Goal: Check status: Check status

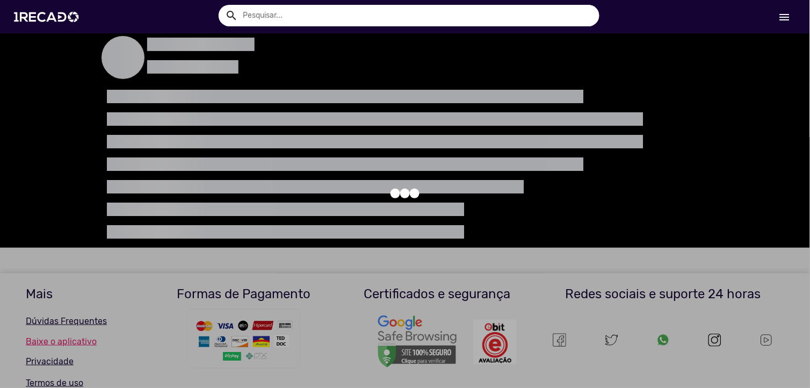
click at [785, 15] on mat-icon "menu" at bounding box center [784, 17] width 13 height 13
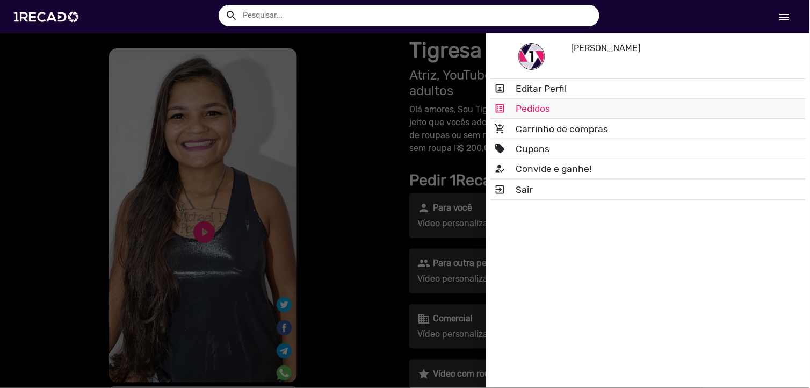
click at [567, 104] on link "list_alt Pedidos" at bounding box center [647, 108] width 315 height 19
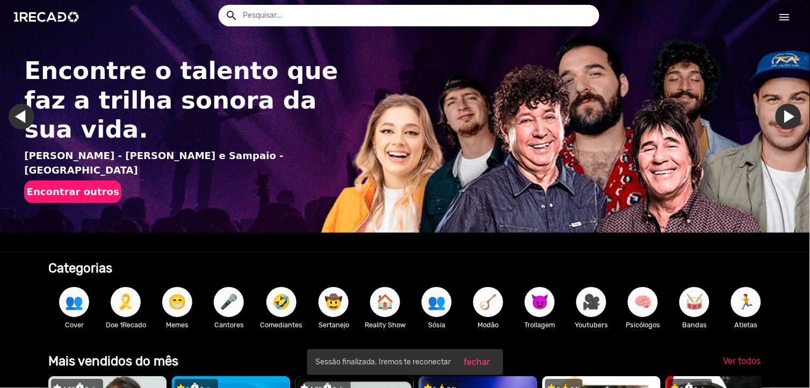
click at [786, 19] on mat-icon "menu" at bounding box center [784, 17] width 13 height 13
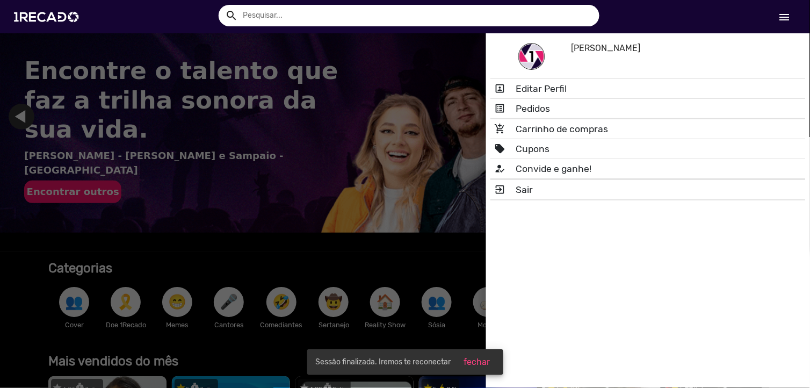
click at [245, 83] on div at bounding box center [405, 194] width 810 height 388
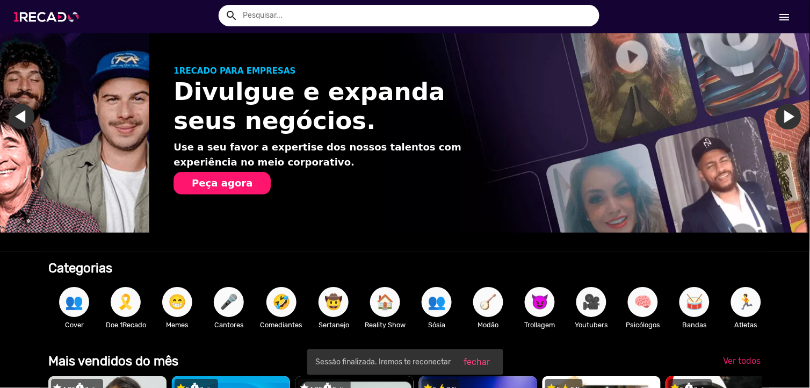
click at [37, 14] on img at bounding box center [48, 17] width 81 height 46
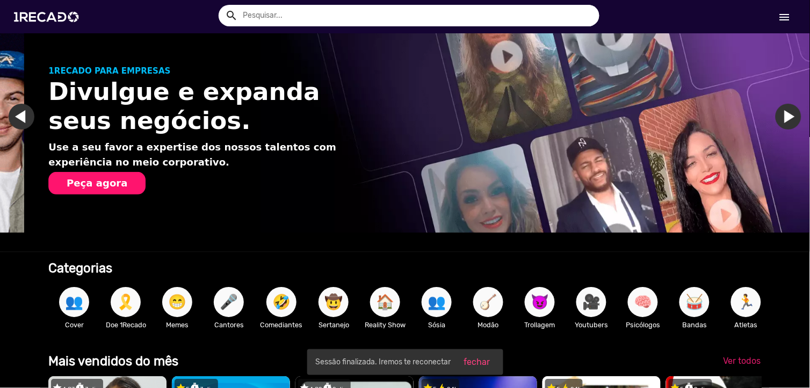
scroll to position [0, 801]
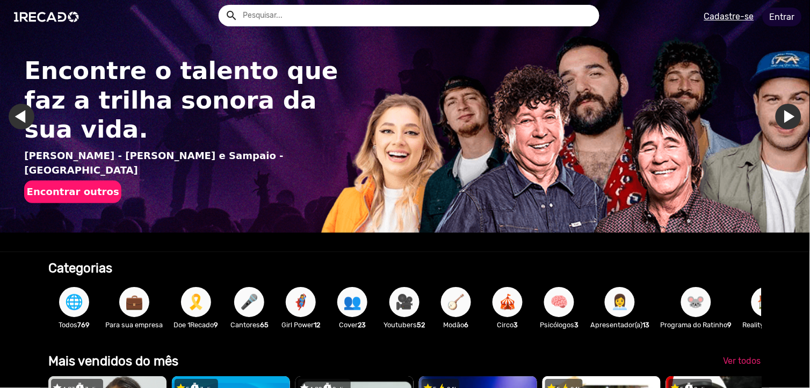
click at [786, 20] on link "Entrar" at bounding box center [782, 17] width 39 height 19
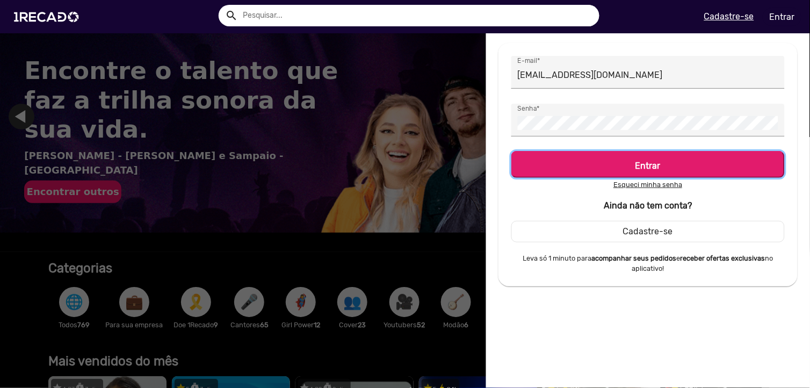
click at [577, 152] on button "Entrar" at bounding box center [647, 164] width 273 height 27
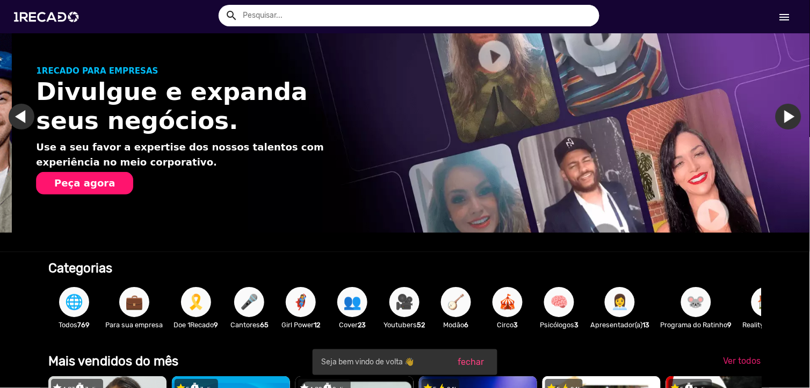
scroll to position [0, 801]
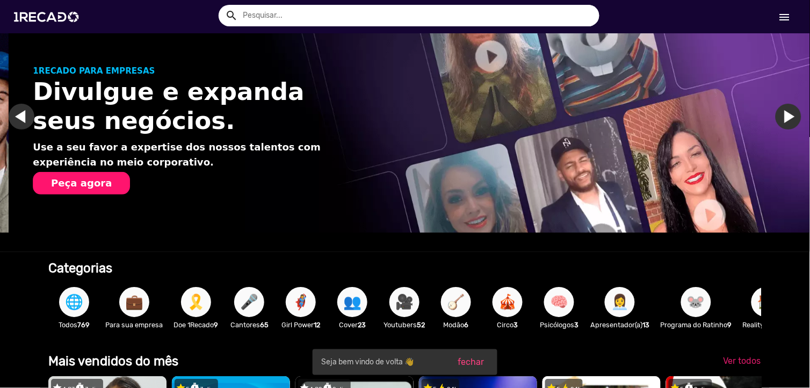
click at [793, 15] on link "menu" at bounding box center [784, 16] width 34 height 19
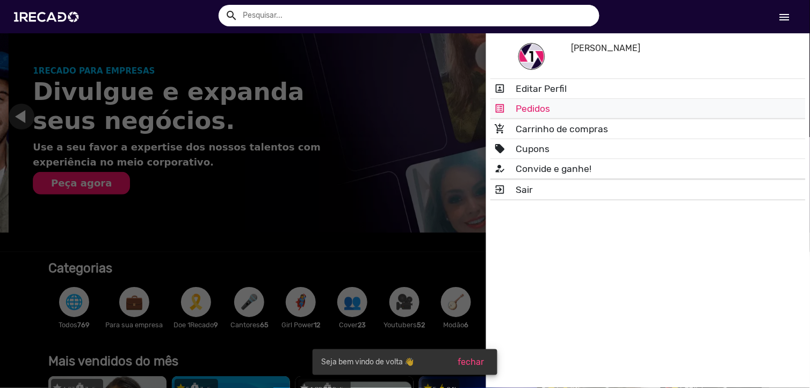
click at [593, 101] on link "list_alt Pedidos" at bounding box center [647, 108] width 315 height 19
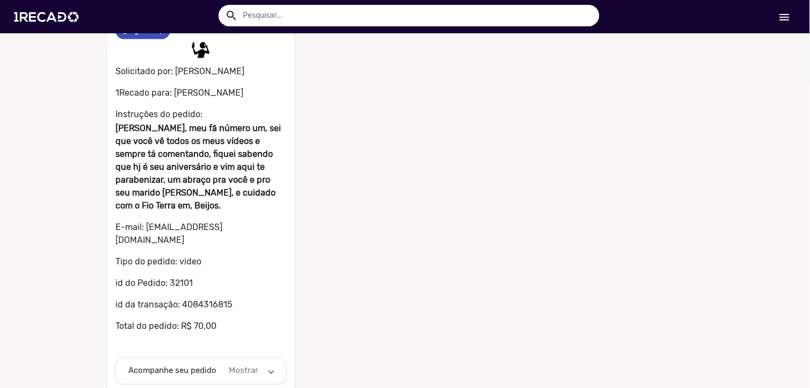
click at [231, 358] on mat-expansion-panel-header "Acompanhe seu pedido Mostrar" at bounding box center [200, 371] width 171 height 26
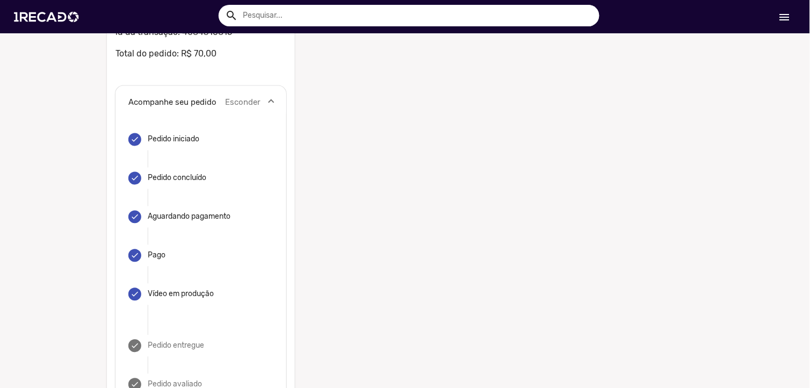
scroll to position [387, 0]
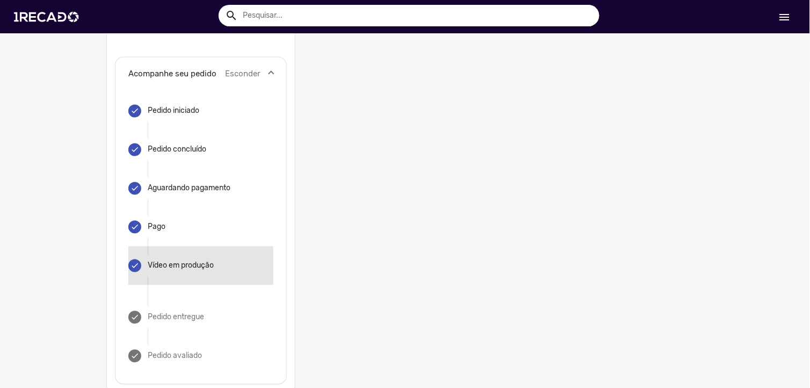
click at [189, 260] on div "Vídeo em produção" at bounding box center [181, 265] width 66 height 11
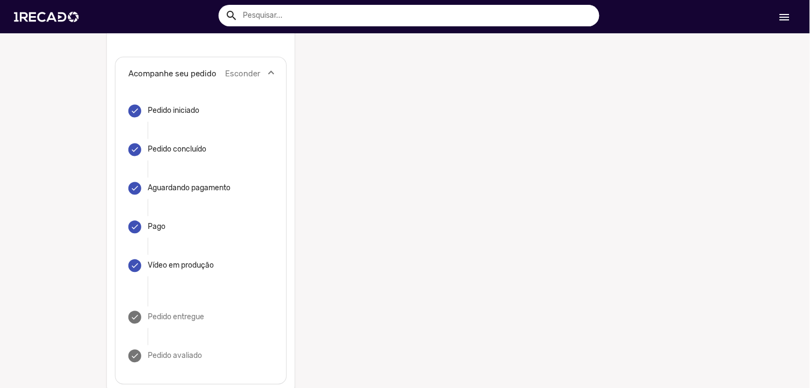
scroll to position [148, 0]
